Goal: Task Accomplishment & Management: Use online tool/utility

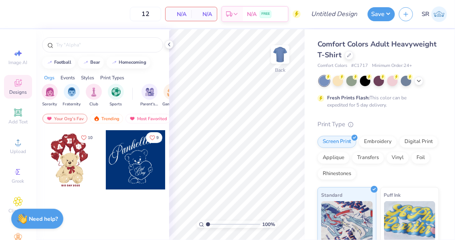
click at [351, 54] on icon at bounding box center [349, 55] width 4 height 4
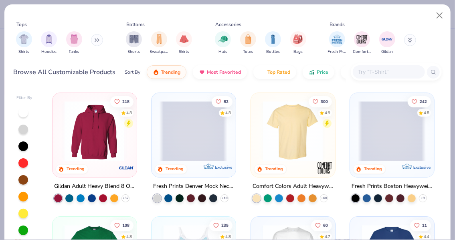
click at [380, 73] on input "text" at bounding box center [389, 71] width 62 height 9
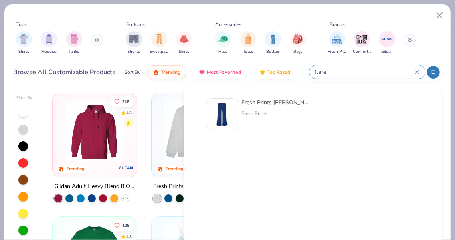
type input "flare"
click at [254, 110] on div "Fresh Prints" at bounding box center [274, 113] width 67 height 7
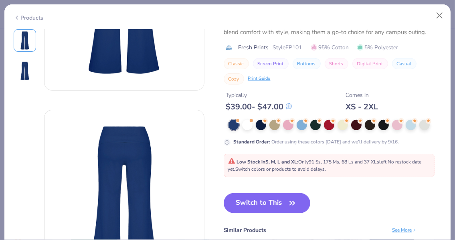
scroll to position [122, 0]
click at [274, 207] on button "Switch to This" at bounding box center [267, 203] width 87 height 20
type input "50"
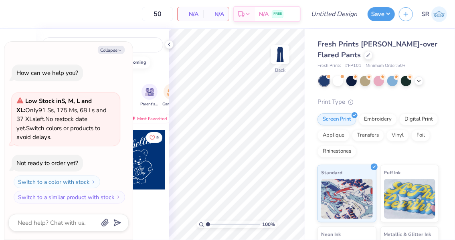
click at [109, 47] on button "Collapse" at bounding box center [111, 50] width 27 height 8
type textarea "x"
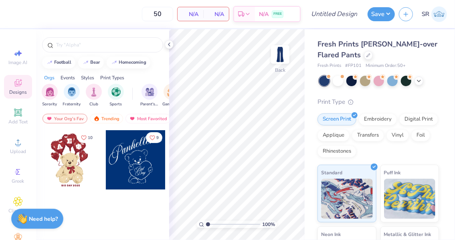
click at [129, 163] on div at bounding box center [135, 159] width 59 height 59
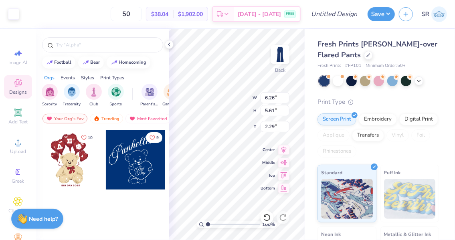
click at [282, 149] on icon at bounding box center [283, 150] width 11 height 10
type input "2.44"
type input "24.64"
click at [278, 112] on input "5.61" at bounding box center [275, 110] width 29 height 11
click at [283, 97] on input "6.26" at bounding box center [275, 97] width 29 height 11
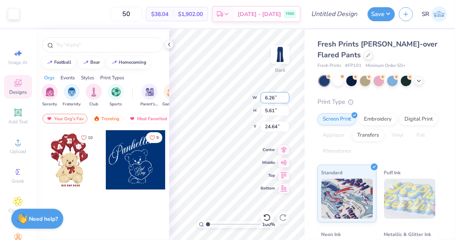
click at [283, 97] on input "6.26" at bounding box center [275, 97] width 29 height 11
type input "3.00"
type input "2.69"
type input "26.10"
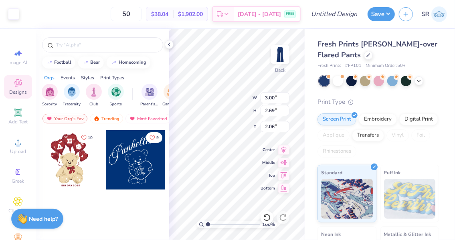
type input "2.06"
click at [282, 150] on icon at bounding box center [283, 150] width 11 height 10
drag, startPoint x: 241, startPoint y: 226, endPoint x: 209, endPoint y: 223, distance: 32.6
click at [209, 223] on input "range" at bounding box center [233, 224] width 54 height 7
click at [224, 224] on input "range" at bounding box center [233, 224] width 54 height 7
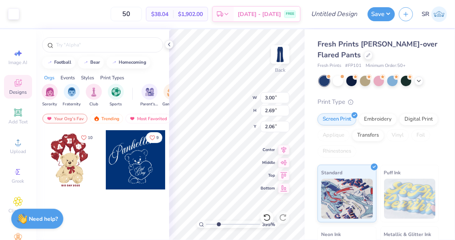
type input "2.97"
click at [219, 224] on input "range" at bounding box center [233, 224] width 54 height 7
type input "1.42"
click at [265, 148] on div "297 % Back W 3.00 3.00 " H 2.69 2.69 " Y 1.42 1.42 " Center Middle Top Bottom" at bounding box center [237, 134] width 136 height 211
type input "4.43"
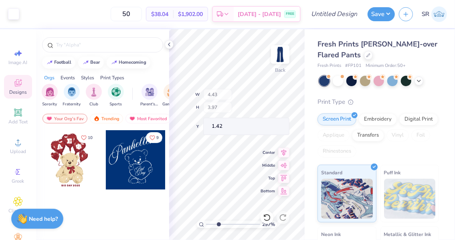
type input "3.97"
type input "1.62"
click at [280, 150] on icon at bounding box center [283, 150] width 11 height 10
type input "4.69"
type input "4.20"
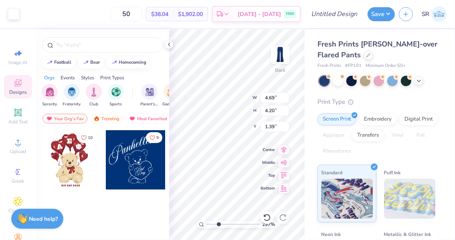
type input "1.39"
click at [274, 149] on div "297 % Back W 4.69 4.69 " H 4.20 4.20 " Y 1.39 1.39 " Center Middle Top Bottom" at bounding box center [237, 134] width 136 height 211
type input "5.09"
type input "4.56"
type input "1.45"
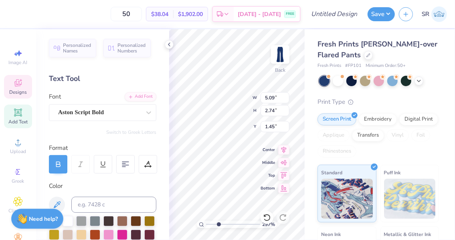
scroll to position [6, 2]
type textarea "Alpha Delta Pi"
type input "5.51"
type input "2.85"
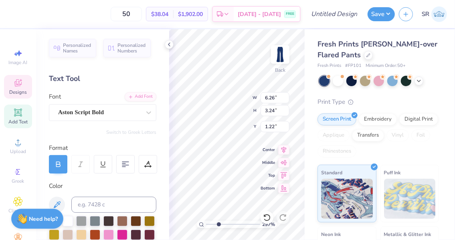
type input "1.30"
click at [284, 149] on icon at bounding box center [284, 149] width 5 height 7
type input "4.98"
type input "2.57"
type input "1.25"
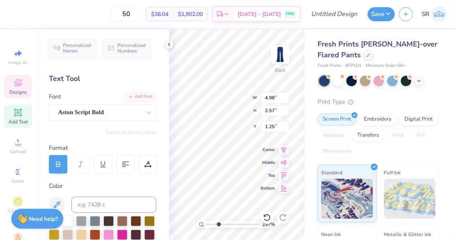
click at [284, 148] on icon at bounding box center [283, 150] width 11 height 10
type input "0.97"
type input "0.51"
type input "4.36"
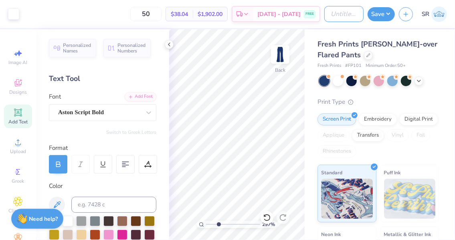
click at [327, 11] on input "Design Title" at bounding box center [343, 14] width 39 height 16
type input "Flare Pants"
click at [383, 11] on button "Save" at bounding box center [381, 14] width 27 height 14
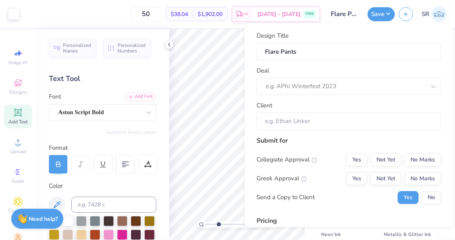
click at [343, 90] on div at bounding box center [346, 86] width 160 height 11
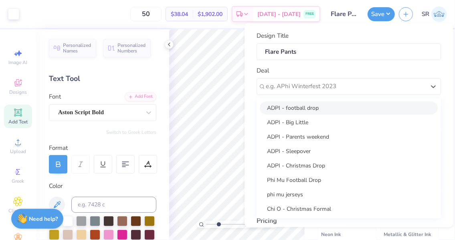
click at [324, 110] on div "ADPI - football drop" at bounding box center [349, 107] width 178 height 13
type input "[PERSON_NAME]"
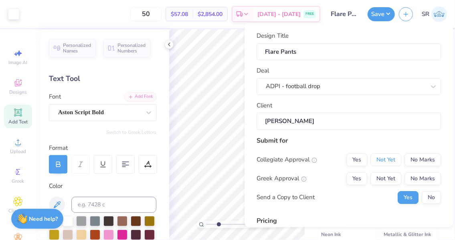
click at [392, 159] on button "Not Yet" at bounding box center [386, 159] width 31 height 13
click at [412, 172] on button "No Marks" at bounding box center [423, 178] width 36 height 13
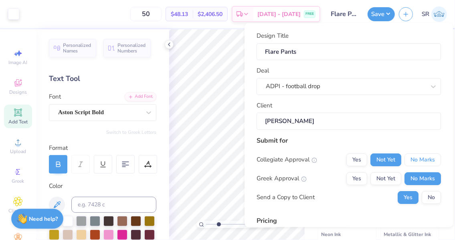
click at [405, 156] on button "No Marks" at bounding box center [423, 159] width 36 height 13
click at [380, 178] on button "Not Yet" at bounding box center [386, 178] width 31 height 13
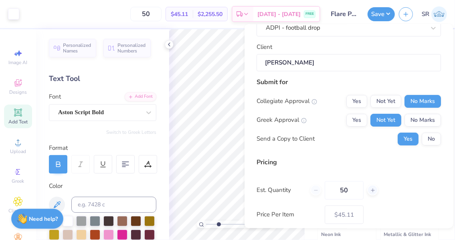
scroll to position [101, 0]
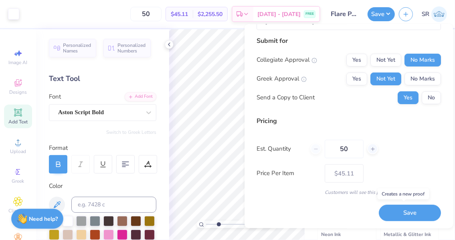
click at [389, 213] on button "Save" at bounding box center [410, 213] width 62 height 16
type input "$45.11"
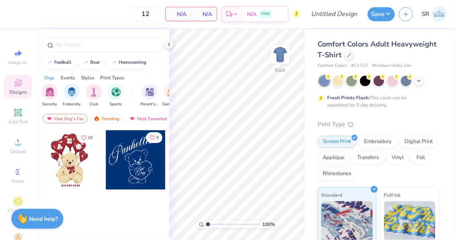
click at [351, 57] on icon at bounding box center [349, 55] width 4 height 4
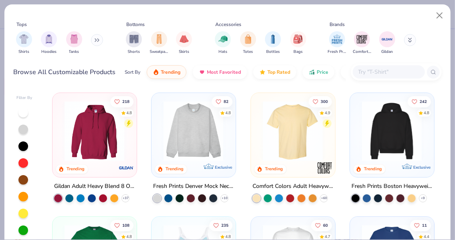
click at [374, 129] on img at bounding box center [392, 131] width 68 height 60
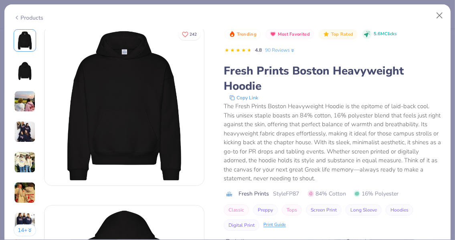
scroll to position [5, 0]
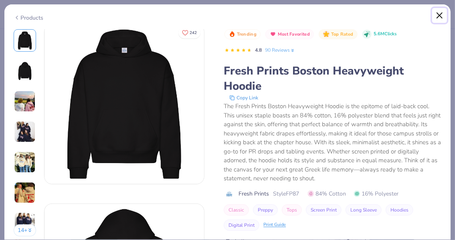
click at [439, 16] on button "Close" at bounding box center [439, 15] width 15 height 15
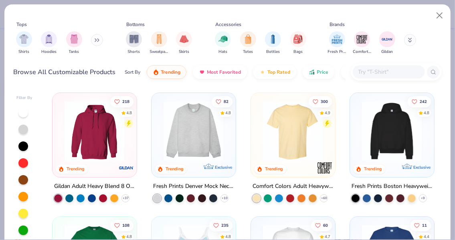
click at [372, 69] on input "text" at bounding box center [389, 71] width 62 height 9
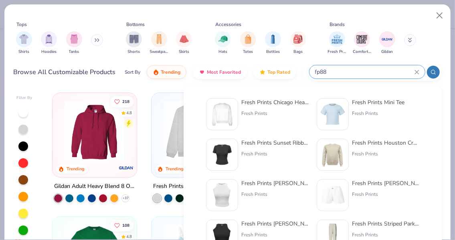
type input "fp88"
click at [253, 103] on div "Fresh Prints Chicago Heavyweight Crewneck" at bounding box center [274, 102] width 67 height 8
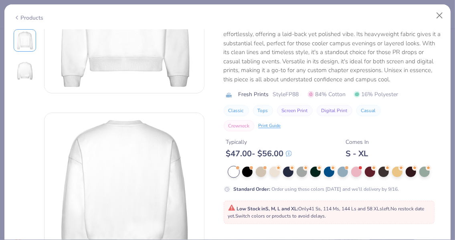
scroll to position [98, 0]
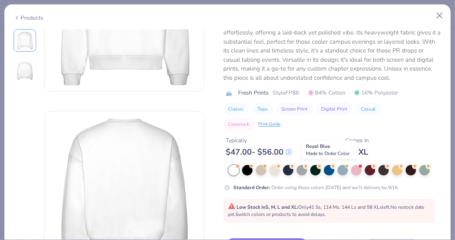
click at [331, 168] on icon at bounding box center [333, 167] width 6 height 6
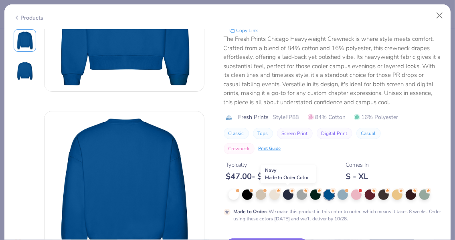
click at [286, 194] on div at bounding box center [288, 195] width 10 height 10
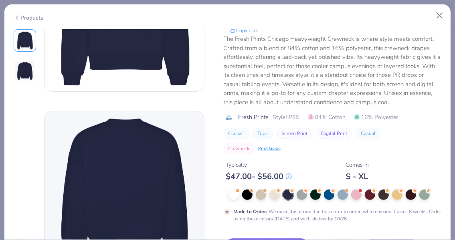
scroll to position [201, 0]
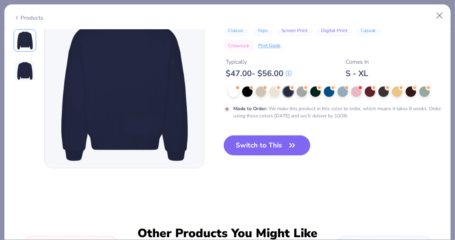
click at [276, 148] on button "Switch to This" at bounding box center [267, 146] width 87 height 20
type input "50"
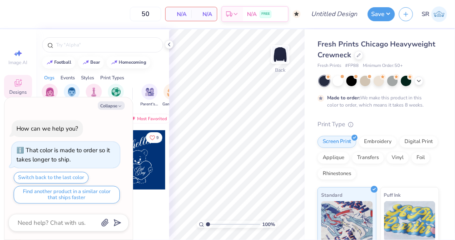
click at [118, 107] on icon "button" at bounding box center [120, 106] width 5 height 5
type textarea "x"
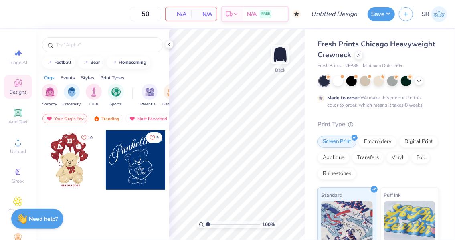
click at [126, 148] on div at bounding box center [135, 159] width 59 height 59
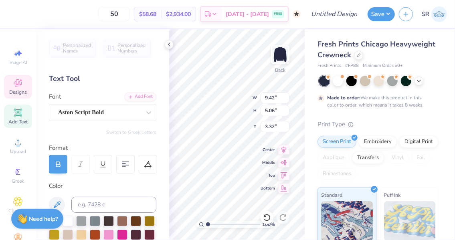
scroll to position [6, 3]
type textarea "Alpha Delta pi"
type input "7.72"
type input "3.71"
type input "2.00"
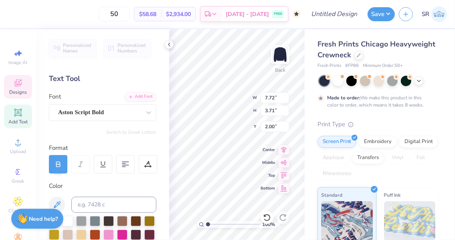
click at [283, 149] on icon at bounding box center [283, 150] width 11 height 10
type input "1.82"
type input "0.92"
type input "9.07"
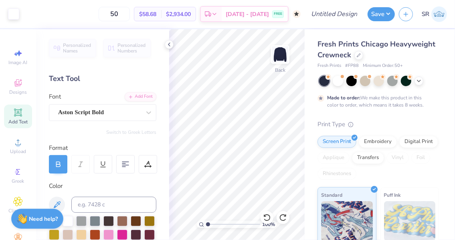
click at [281, 221] on icon at bounding box center [283, 218] width 8 height 8
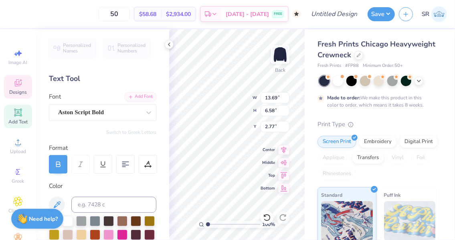
type input "9.16"
type input "4.40"
type input "2.18"
click at [287, 148] on icon at bounding box center [283, 150] width 11 height 10
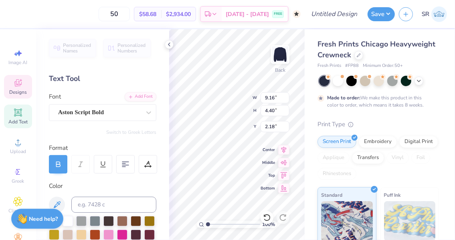
type textarea "Alpha Delta Pi"
type input "3.43"
type input "4.22"
click at [284, 152] on icon at bounding box center [283, 150] width 11 height 10
type input "10.37"
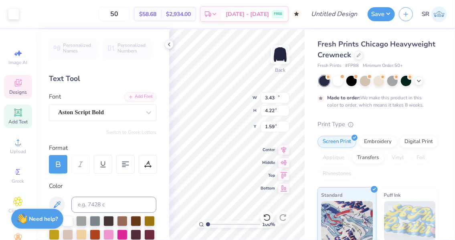
type input "5.36"
type input "1.59"
type input "8.25"
type input "4.26"
type input "2.70"
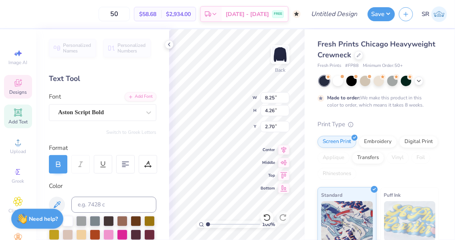
click at [284, 151] on icon at bounding box center [283, 150] width 11 height 10
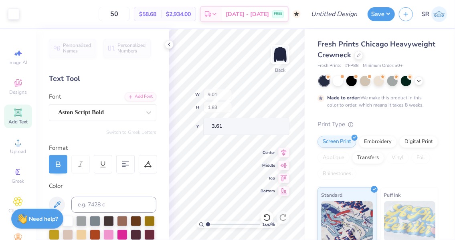
type input "9.01"
type input "1.83"
type input "3.61"
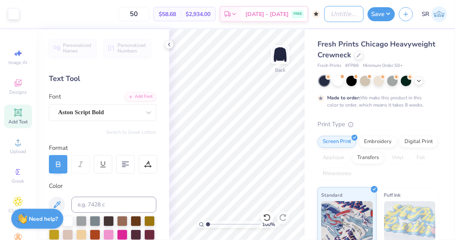
click at [350, 14] on input "Design Title" at bounding box center [343, 14] width 39 height 16
type input "crewneck"
click at [383, 14] on button "Save" at bounding box center [381, 14] width 27 height 14
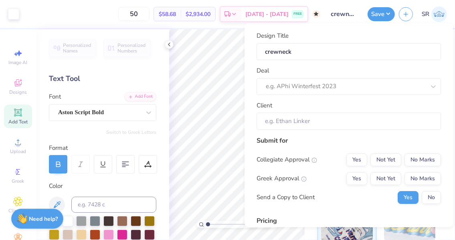
click at [363, 82] on div at bounding box center [346, 86] width 160 height 11
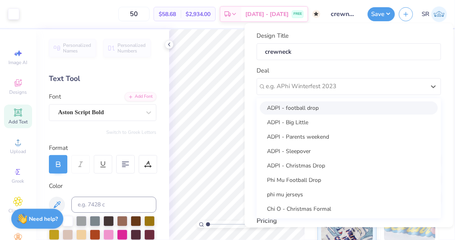
click at [339, 107] on div "ADPI - football drop" at bounding box center [349, 107] width 178 height 13
type input "[PERSON_NAME]"
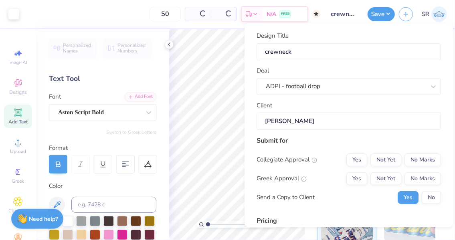
type input "$88.07"
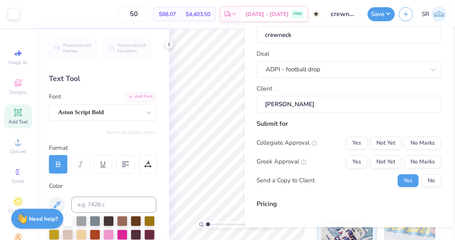
click at [347, 78] on div "ADPI - football drop" at bounding box center [349, 69] width 184 height 17
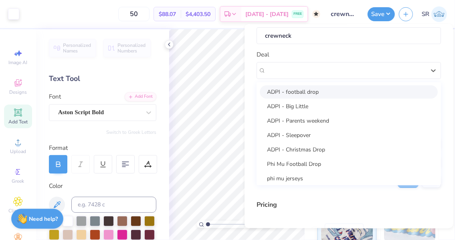
scroll to position [17, 0]
click at [330, 151] on div "ADPI - Christmas Drop" at bounding box center [349, 149] width 178 height 13
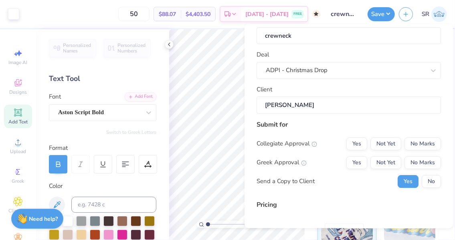
type input "Madeline Clarke"
click at [414, 144] on button "No Marks" at bounding box center [423, 144] width 36 height 13
click at [371, 165] on button "Not Yet" at bounding box center [386, 162] width 31 height 13
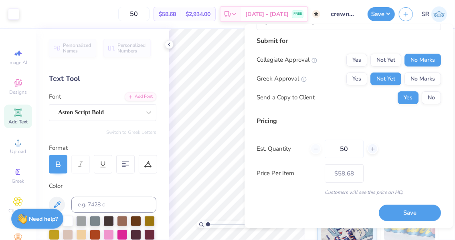
click at [395, 213] on button "Save" at bounding box center [410, 213] width 62 height 16
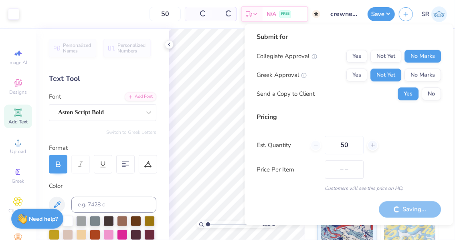
type input "$58.68"
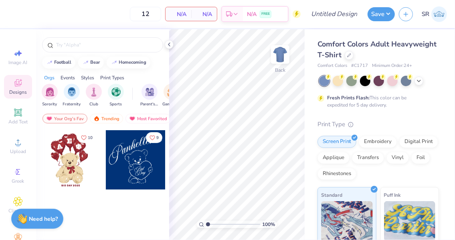
click at [392, 59] on div "Comfort Colors Adult Heavyweight T-Shirt" at bounding box center [379, 50] width 122 height 22
click at [351, 55] on icon at bounding box center [349, 55] width 4 height 4
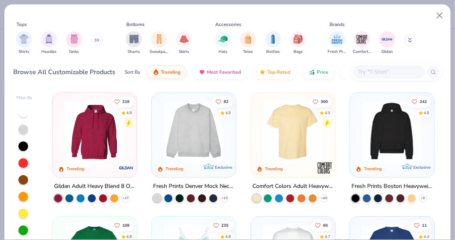
click at [371, 75] on input "text" at bounding box center [389, 71] width 62 height 9
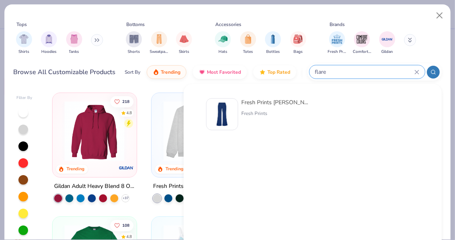
type input "flare"
click at [231, 120] on img at bounding box center [222, 114] width 25 height 25
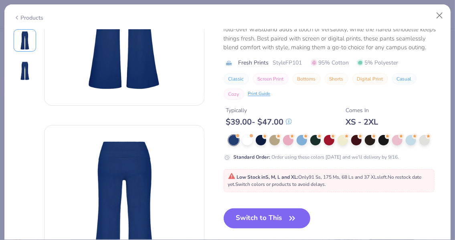
scroll to position [107, 0]
click at [279, 210] on button "Switch to This" at bounding box center [267, 219] width 87 height 20
type input "50"
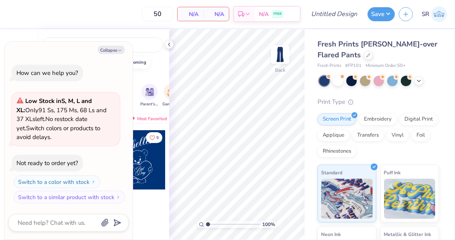
click at [121, 50] on icon "button" at bounding box center [120, 50] width 5 height 5
type textarea "x"
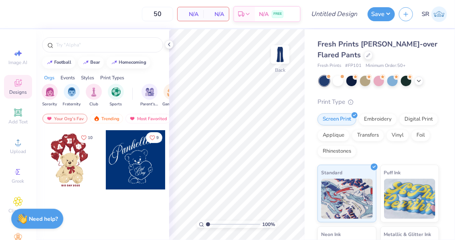
click at [138, 168] on div at bounding box center [135, 159] width 59 height 59
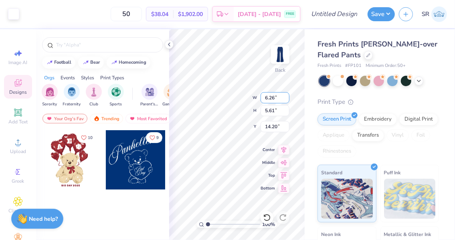
click at [278, 96] on input "6.26" at bounding box center [275, 97] width 29 height 11
type input "4.00"
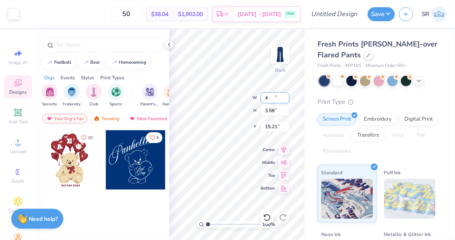
type input "3.58"
type input "15.21"
type input "1.95"
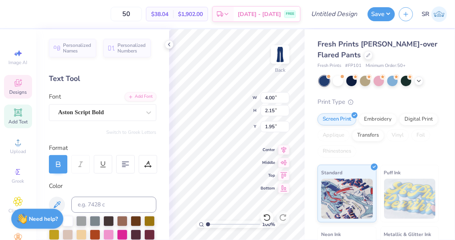
scroll to position [6, 3]
type textarea "Alpha Delta Pi"
type input "4.78"
type input "2.47"
type input "1.29"
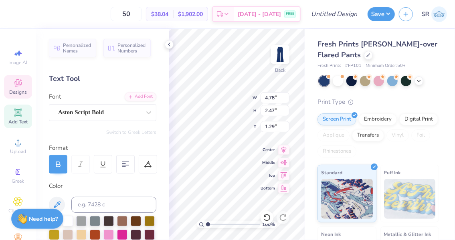
click at [284, 150] on icon at bounding box center [284, 149] width 5 height 7
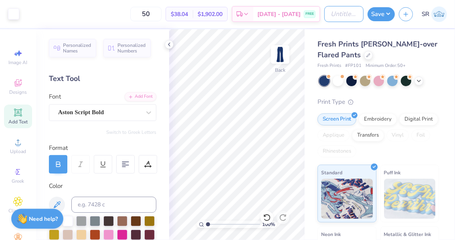
click at [349, 10] on input "Design Title" at bounding box center [343, 14] width 39 height 16
type input "Flare Pants"
click at [378, 18] on button "Save" at bounding box center [381, 14] width 27 height 14
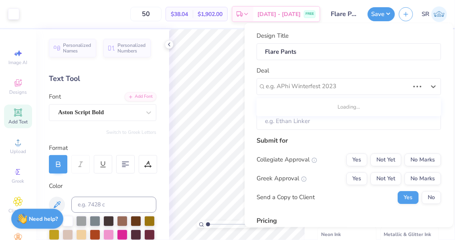
click at [381, 83] on div at bounding box center [338, 86] width 144 height 11
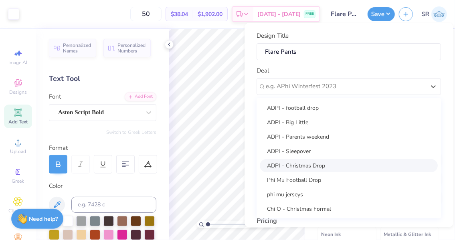
click at [355, 160] on div "ADPI - Christmas Drop" at bounding box center [349, 165] width 178 height 13
type input "Madeline Clarke"
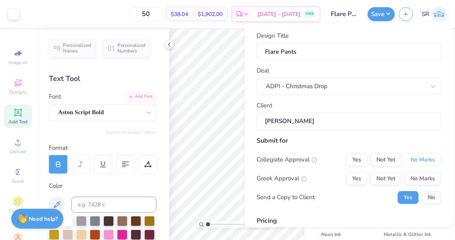
click at [405, 160] on button "No Marks" at bounding box center [423, 159] width 36 height 13
click at [379, 179] on button "Not Yet" at bounding box center [386, 178] width 31 height 13
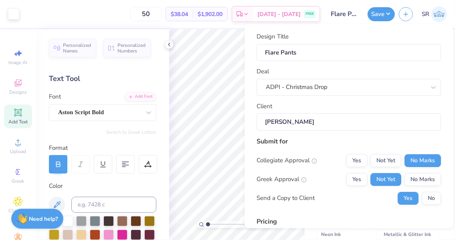
scroll to position [101, 0]
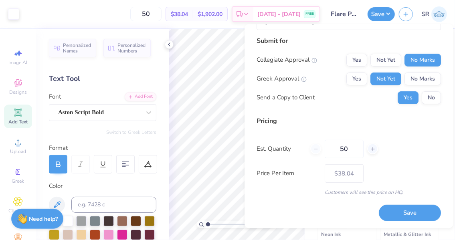
click at [418, 216] on button "Save" at bounding box center [410, 213] width 62 height 16
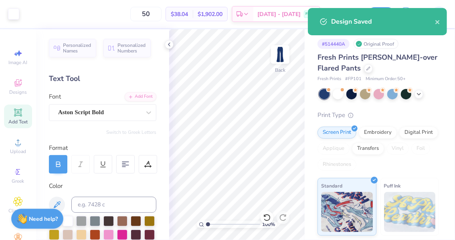
type input "– –"
